Goal: Task Accomplishment & Management: Manage account settings

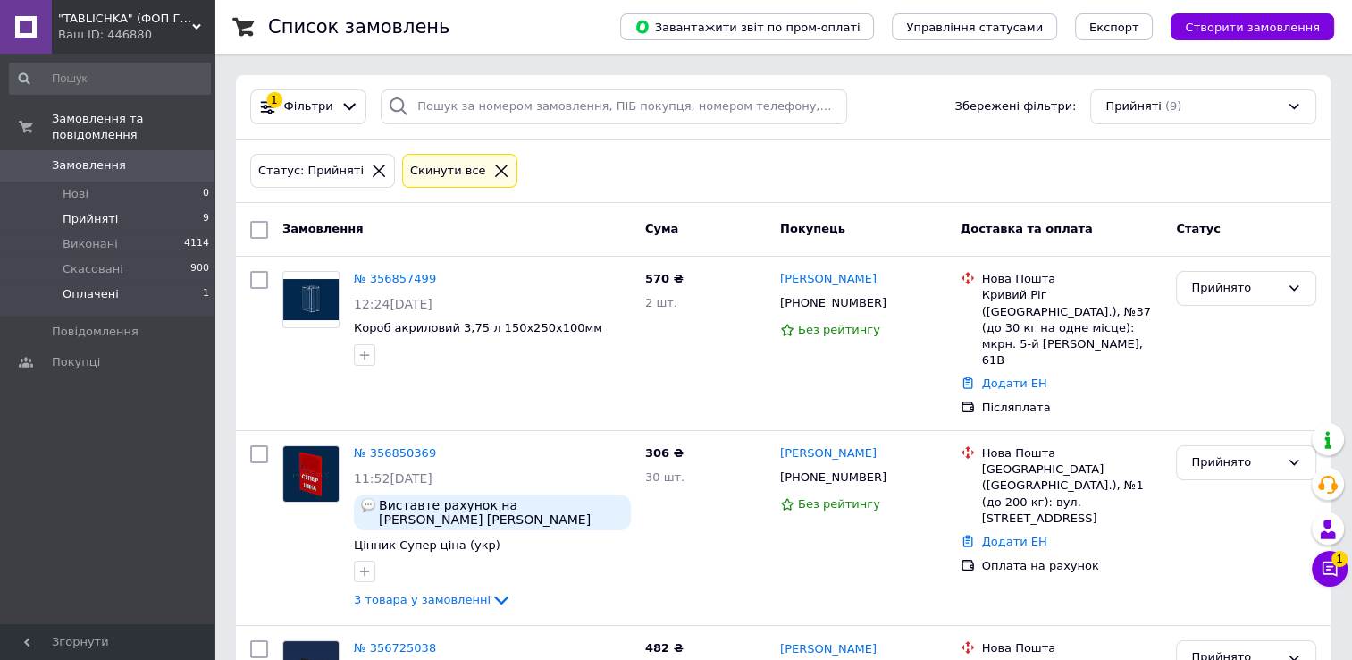
click at [168, 281] on li "Оплачені 1" at bounding box center [110, 298] width 220 height 34
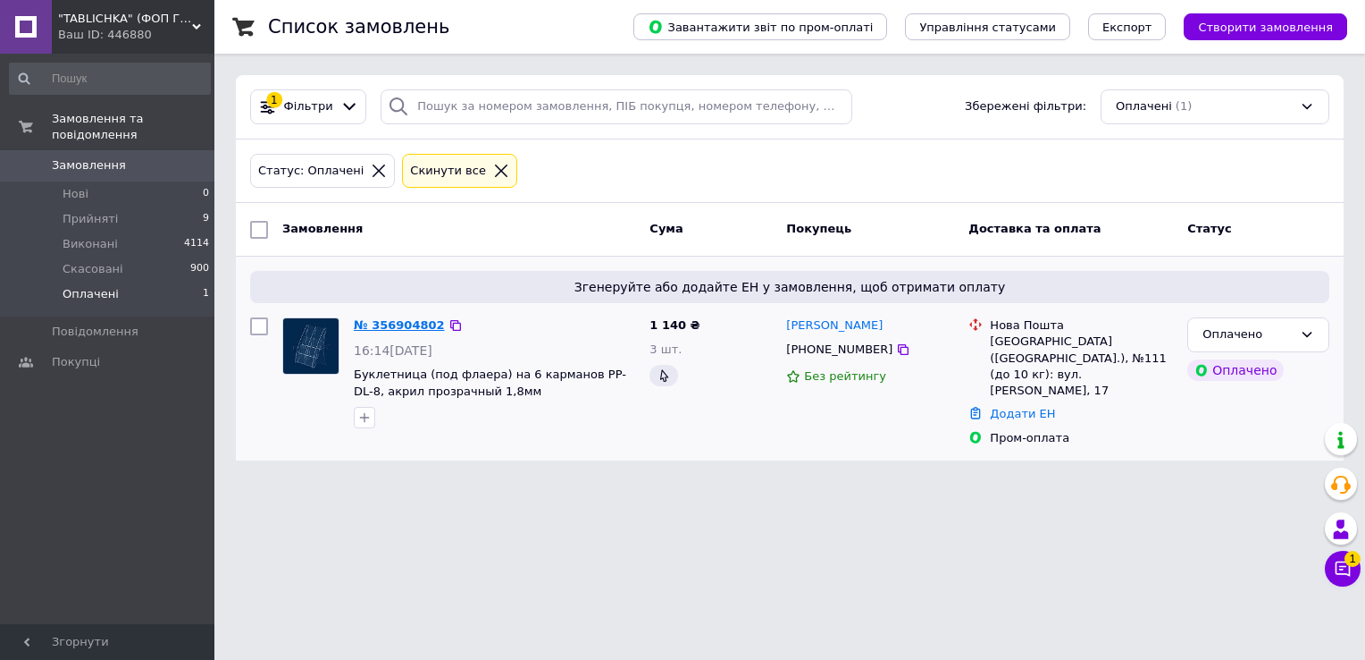
click at [367, 322] on link "№ 356904802" at bounding box center [399, 324] width 91 height 13
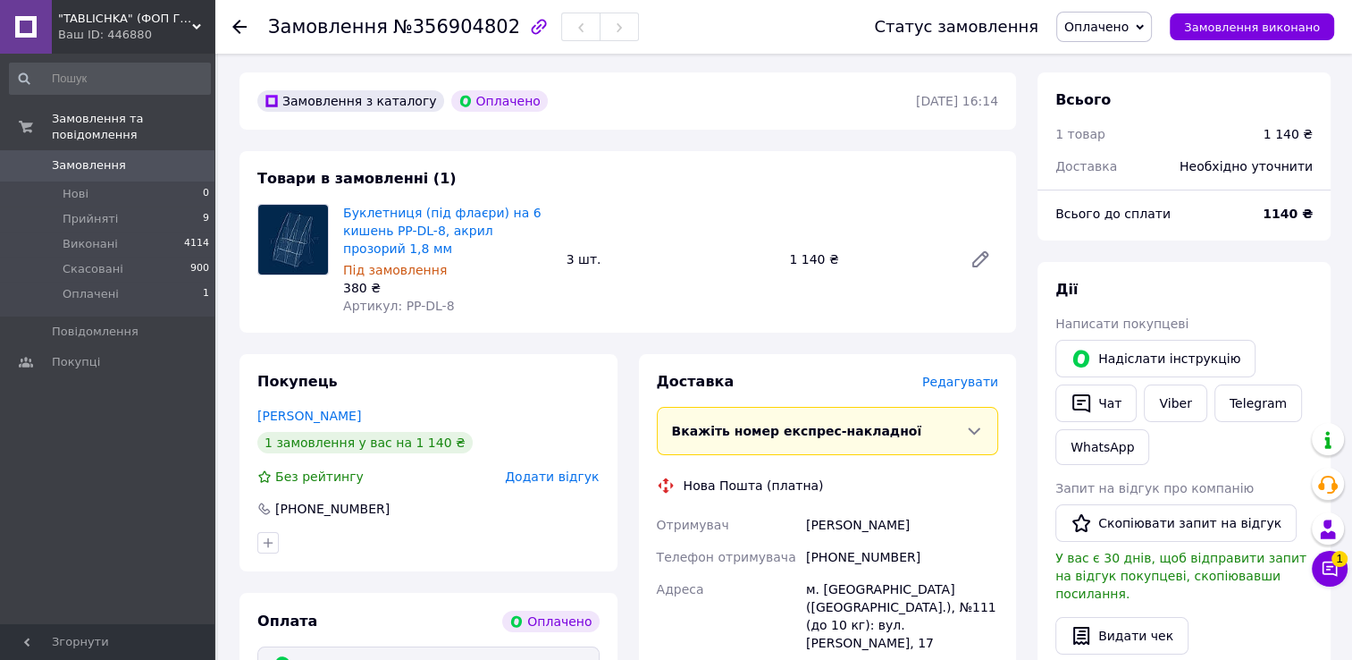
scroll to position [89, 0]
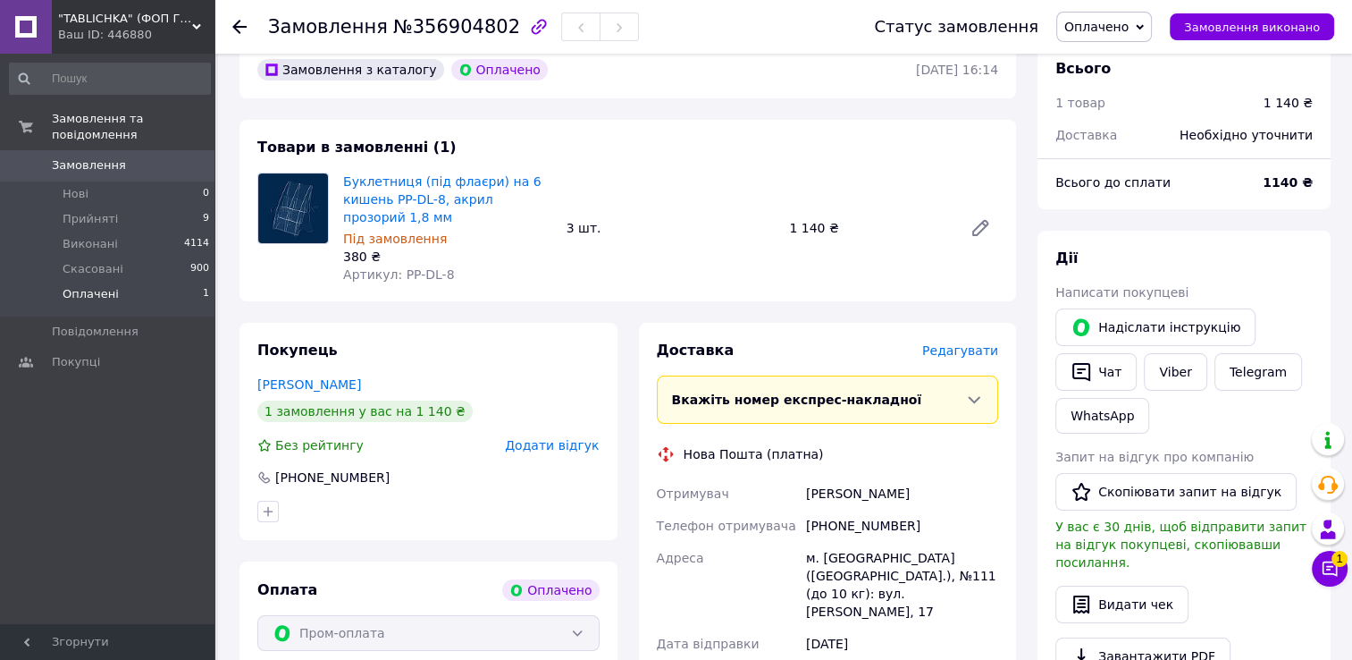
click at [203, 286] on span "1" at bounding box center [206, 294] width 6 height 16
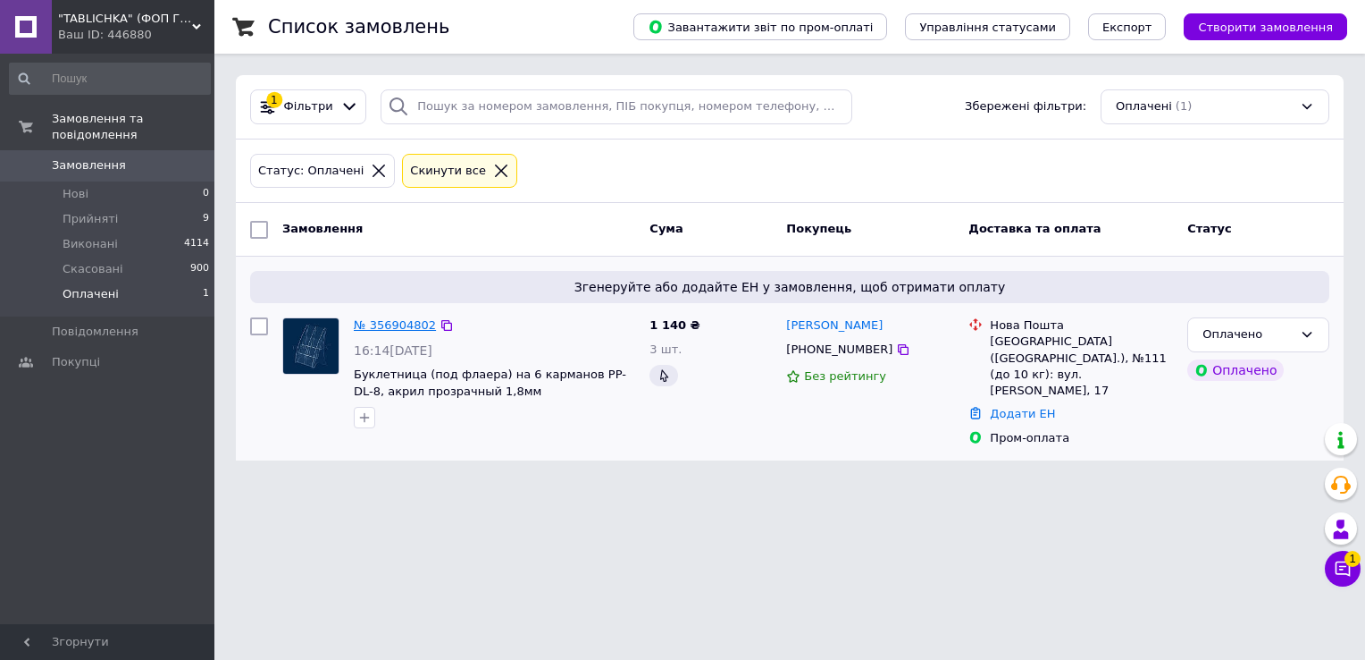
click at [404, 320] on link "№ 356904802" at bounding box center [395, 324] width 82 height 13
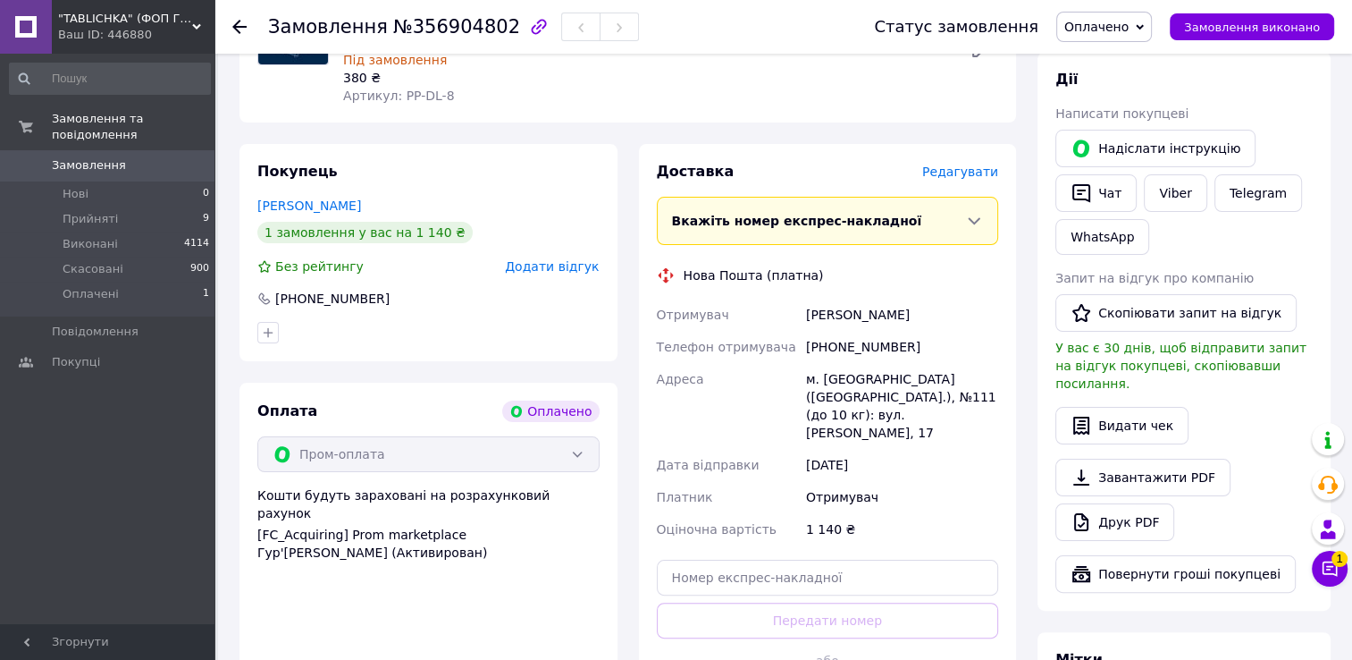
scroll to position [357, 0]
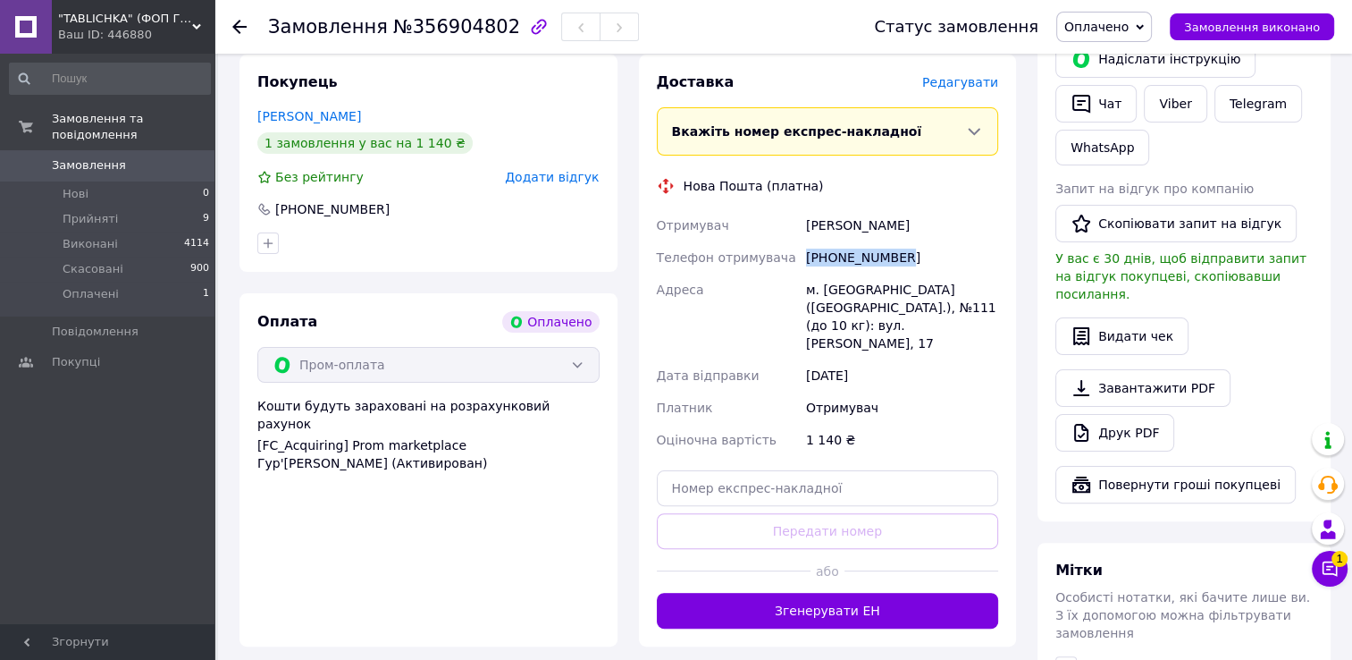
drag, startPoint x: 898, startPoint y: 262, endPoint x: 804, endPoint y: 266, distance: 93.9
click at [804, 266] on div "[PHONE_NUMBER]" at bounding box center [901, 257] width 199 height 32
copy div "[PHONE_NUMBER]"
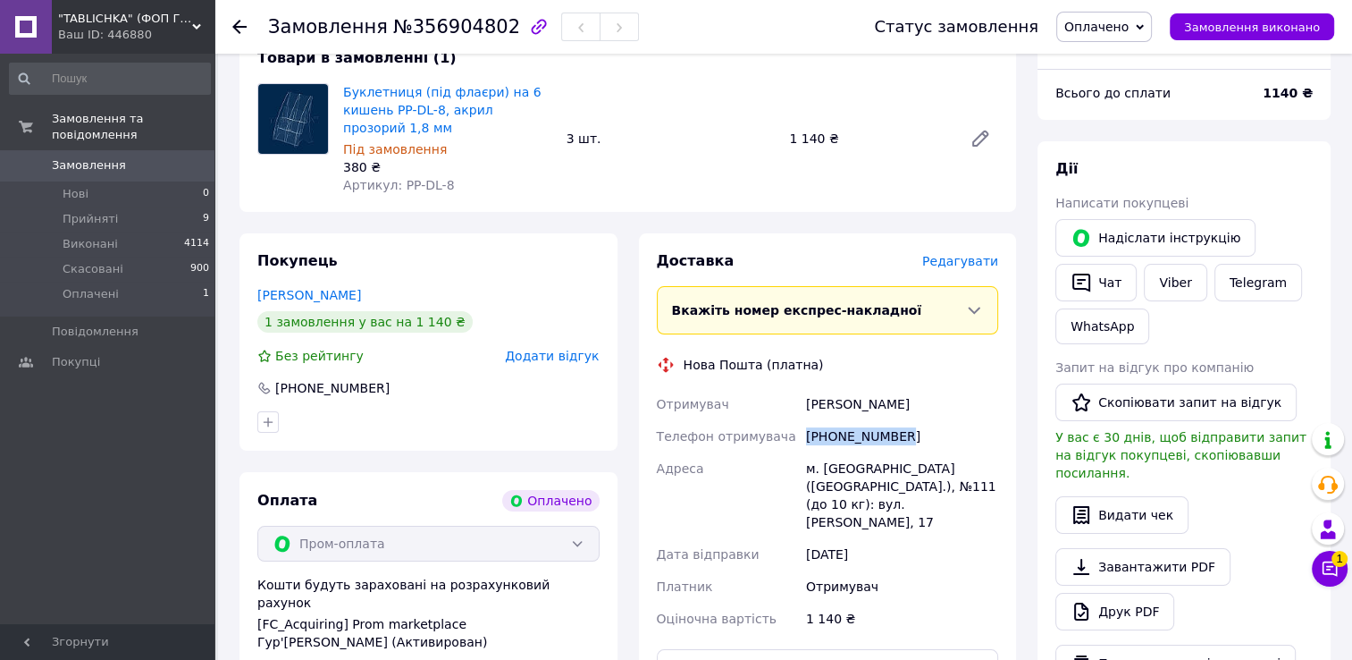
scroll to position [89, 0]
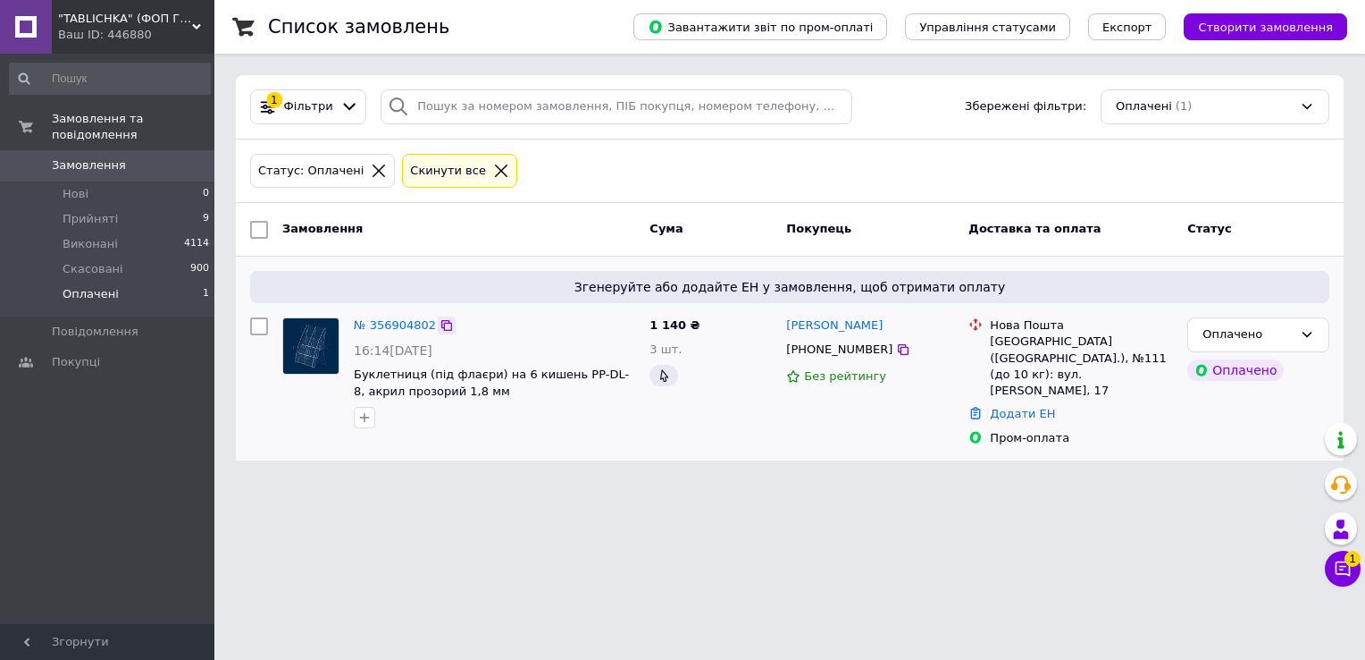
click at [441, 322] on icon at bounding box center [446, 325] width 11 height 11
drag, startPoint x: 883, startPoint y: 325, endPoint x: 789, endPoint y: 320, distance: 94.0
click at [789, 320] on div "Єлизавета Єріняк" at bounding box center [871, 325] width 172 height 21
copy link "Єлизавета Єріняк"
click at [898, 351] on icon at bounding box center [903, 349] width 11 height 11
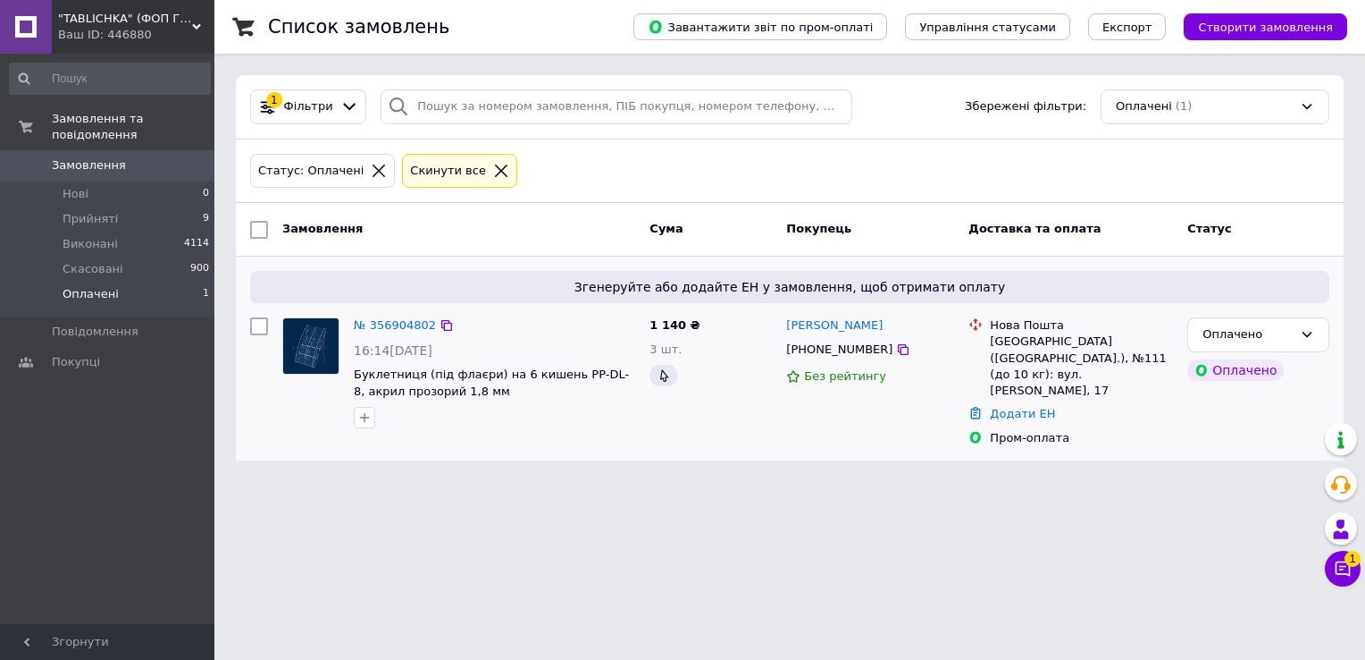
drag, startPoint x: 879, startPoint y: 327, endPoint x: 805, endPoint y: 313, distance: 75.5
click at [805, 313] on div "Єлизавета Єріняк +380731663970 Без рейтингу" at bounding box center [870, 381] width 182 height 143
copy link "Єлизавета Єріняк"
click at [896, 343] on icon at bounding box center [903, 349] width 14 height 14
click at [507, 367] on span "Буклетниця (під флаєри) на 6 кишень PP-DL-8, акрил прозорий 1,8 мм" at bounding box center [491, 382] width 275 height 30
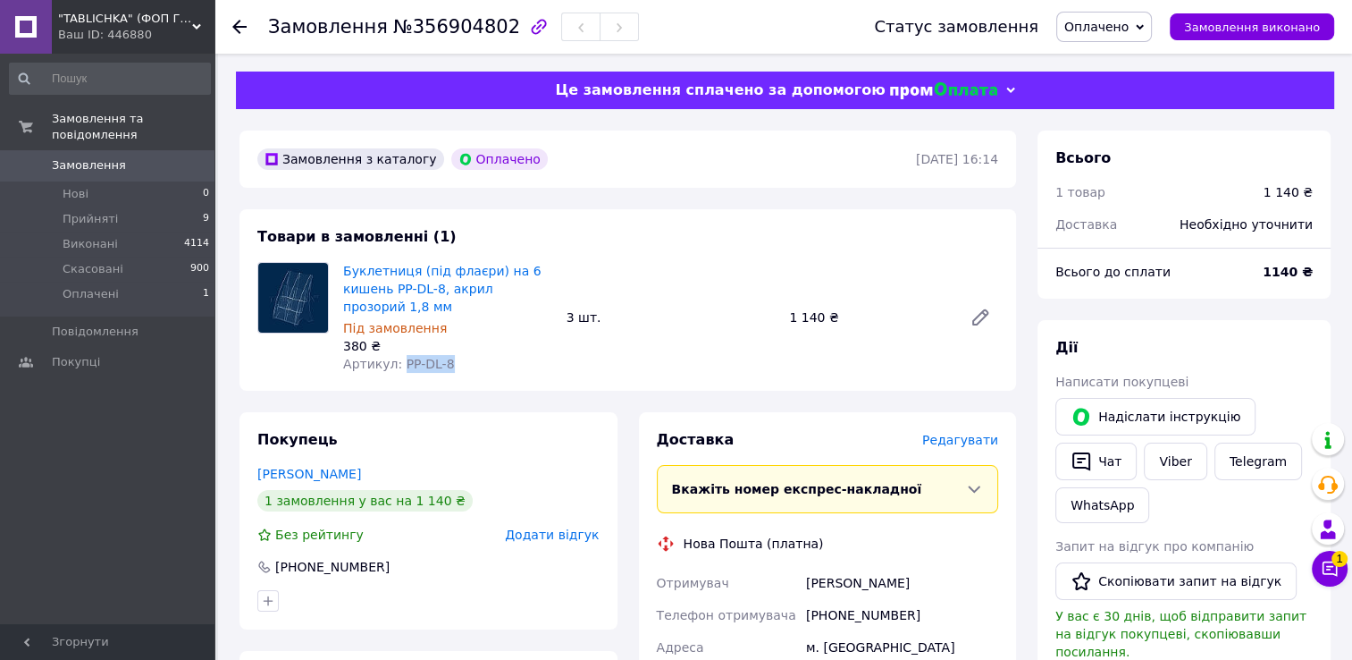
drag, startPoint x: 448, startPoint y: 368, endPoint x: 397, endPoint y: 356, distance: 52.5
click at [397, 356] on div "Артикул: PP-DL-8" at bounding box center [447, 364] width 209 height 18
copy span "PP-DL-8"
click at [172, 281] on li "Оплачені 1" at bounding box center [110, 298] width 220 height 34
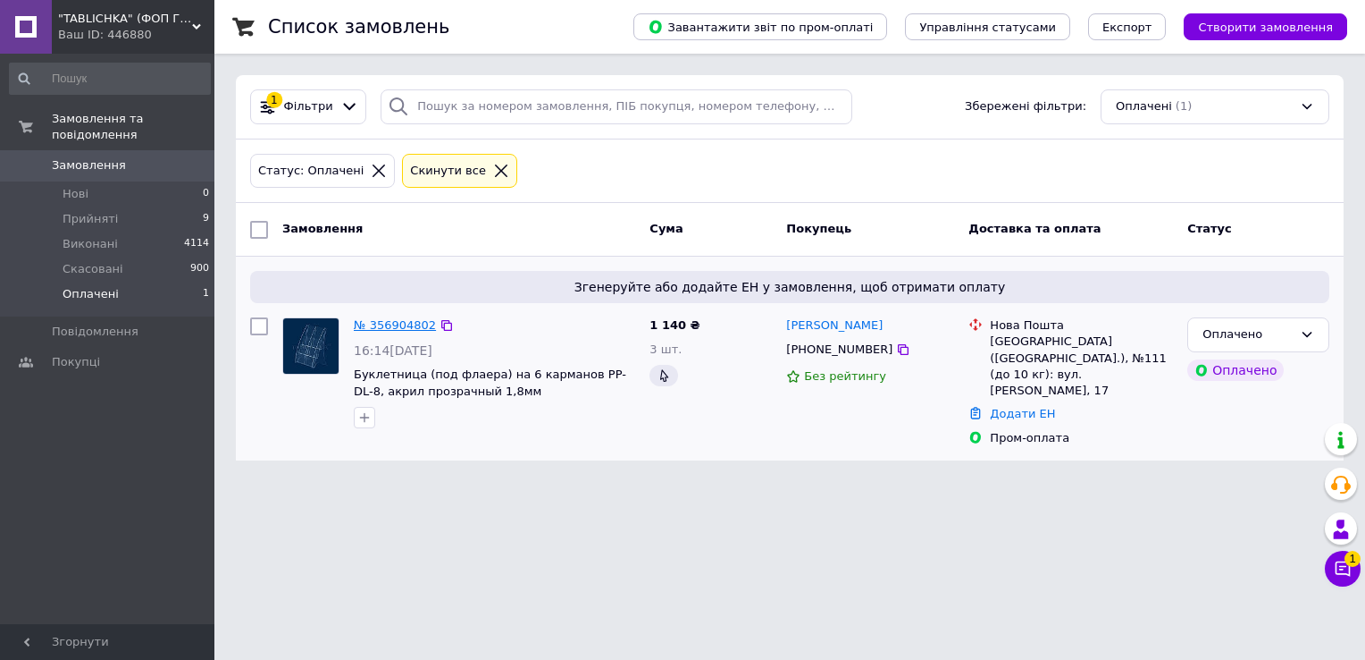
click at [399, 322] on link "№ 356904802" at bounding box center [395, 324] width 82 height 13
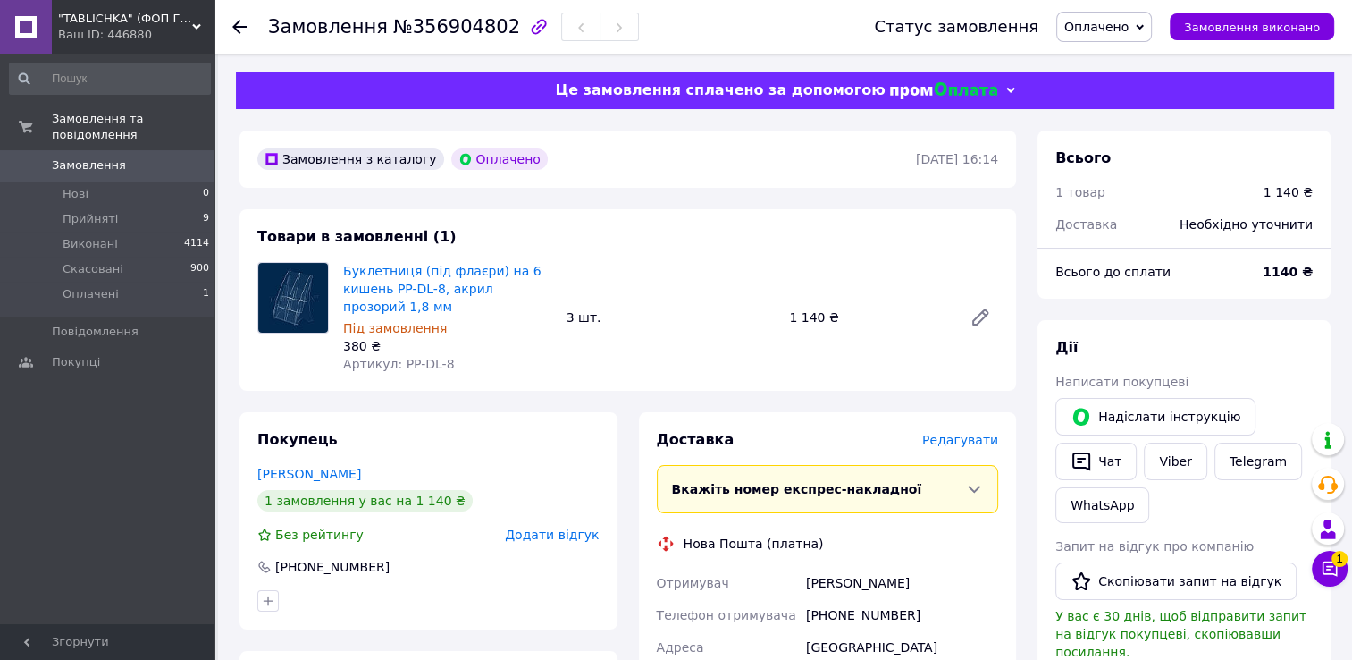
click at [1129, 26] on span "Оплачено" at bounding box center [1096, 27] width 64 height 14
click at [1121, 63] on li "Прийнято" at bounding box center [1104, 62] width 94 height 27
